Goal: Use online tool/utility: Utilize a website feature to perform a specific function

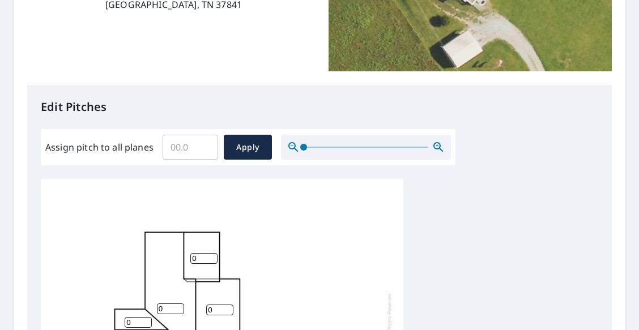
scroll to position [220, 0]
click at [199, 257] on input "0" at bounding box center [203, 258] width 27 height 11
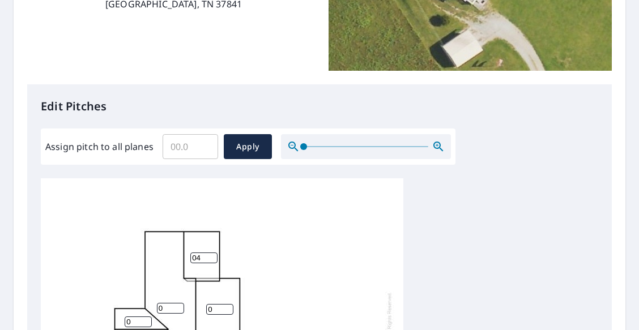
type input "0"
type input "4"
click at [216, 301] on input "0" at bounding box center [219, 306] width 27 height 11
type input "04"
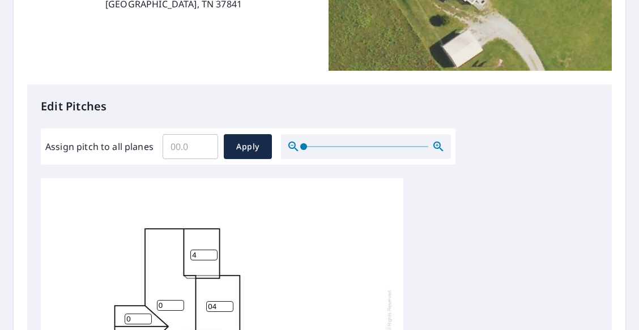
click at [172, 301] on input "0" at bounding box center [170, 305] width 27 height 11
type input "04"
click at [135, 314] on input "0" at bounding box center [138, 319] width 27 height 11
type input "04"
click at [195, 148] on input "Assign pitch to all planes" at bounding box center [191, 147] width 56 height 32
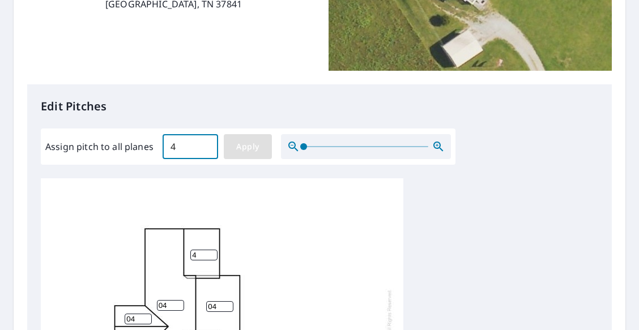
type input "4"
click at [235, 146] on span "Apply" at bounding box center [248, 147] width 30 height 14
type input "4"
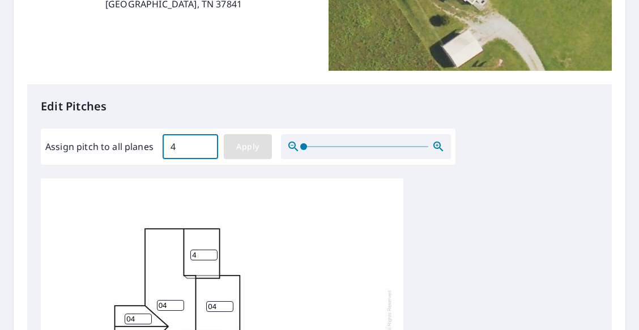
type input "4"
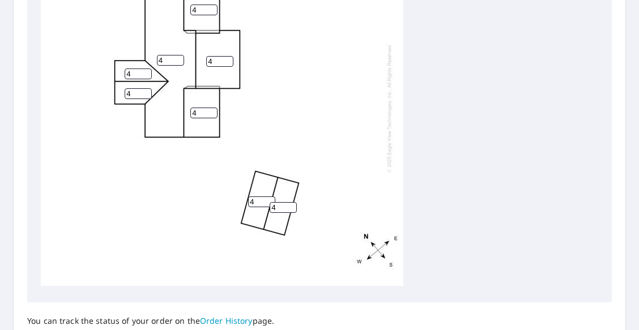
scroll to position [575, 0]
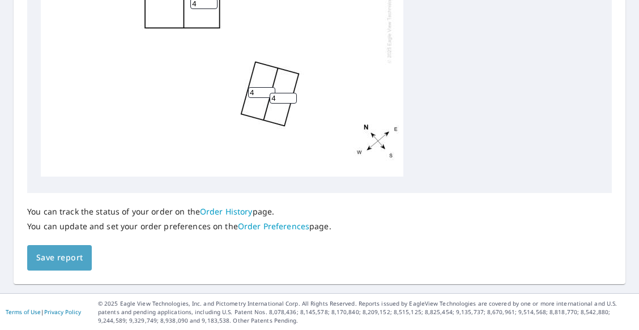
click at [63, 258] on span "Save report" at bounding box center [59, 258] width 46 height 14
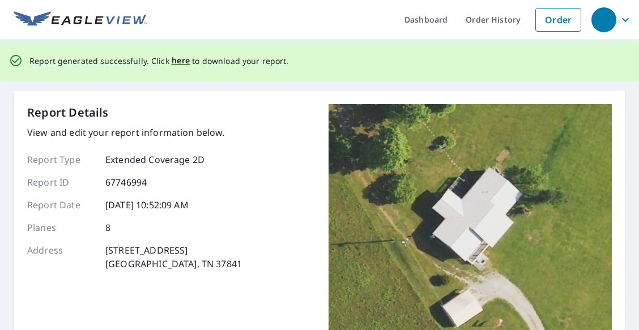
scroll to position [0, 0]
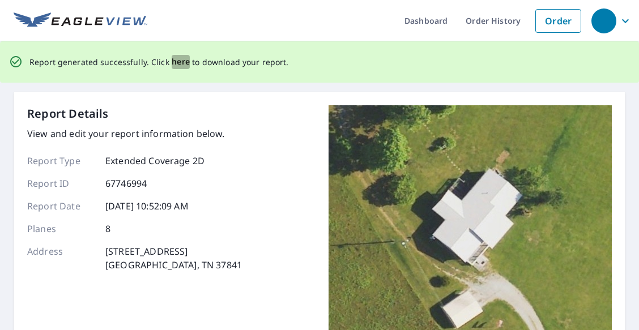
click at [179, 61] on span "here" at bounding box center [181, 62] width 19 height 14
